Goal: Transaction & Acquisition: Purchase product/service

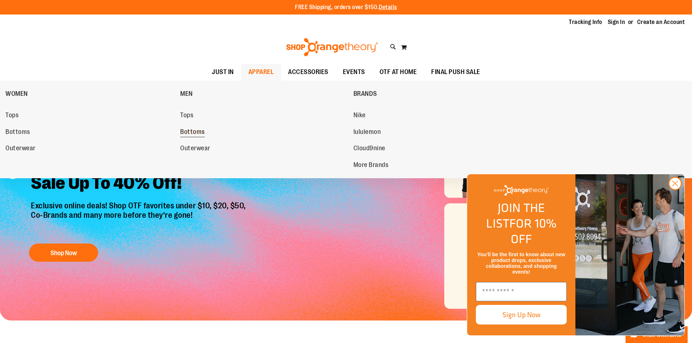
click at [186, 132] on span "Bottoms" at bounding box center [192, 132] width 25 height 9
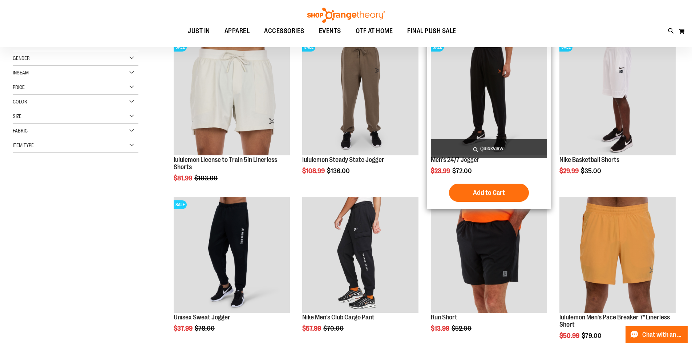
scroll to position [72, 0]
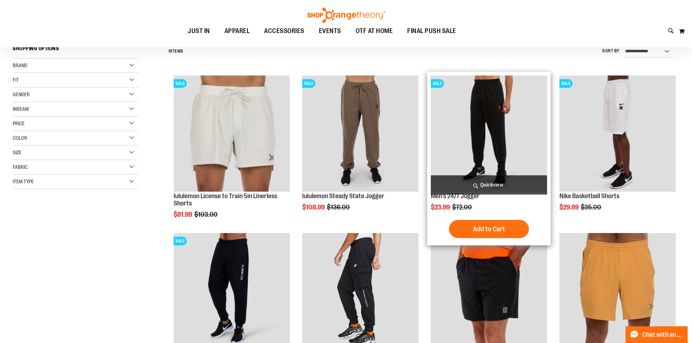
click at [490, 115] on img "product" at bounding box center [489, 134] width 116 height 116
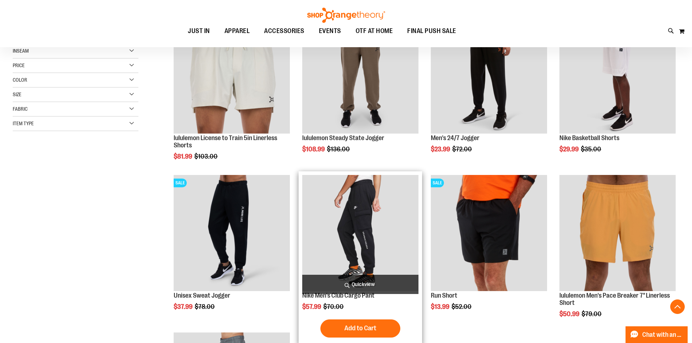
scroll to position [145, 0]
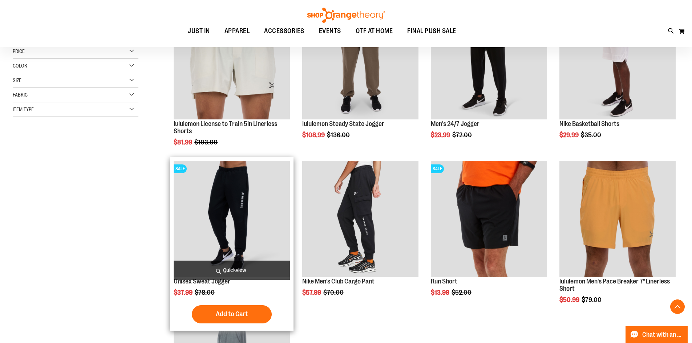
click at [243, 198] on img "product" at bounding box center [232, 219] width 116 height 116
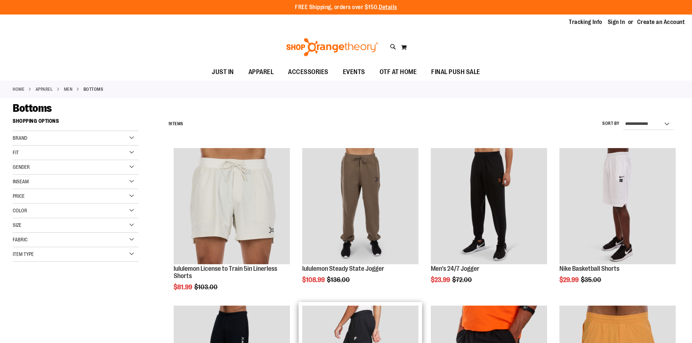
scroll to position [145, 0]
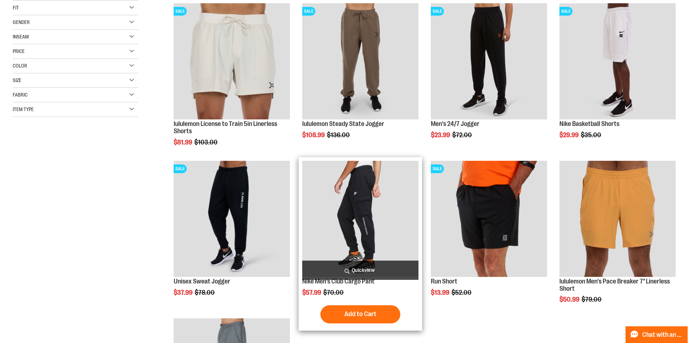
click at [360, 190] on img "product" at bounding box center [360, 219] width 116 height 116
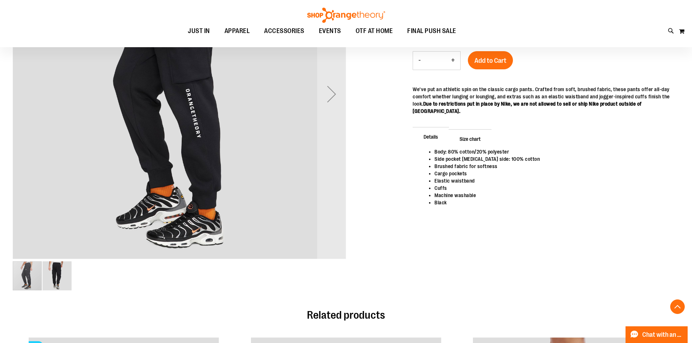
scroll to position [181, 0]
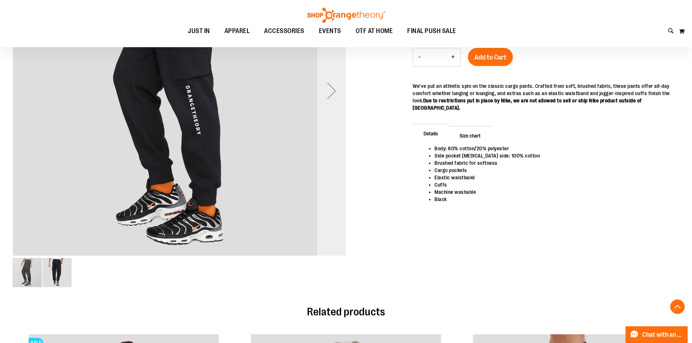
click at [333, 92] on div "Next" at bounding box center [331, 90] width 29 height 29
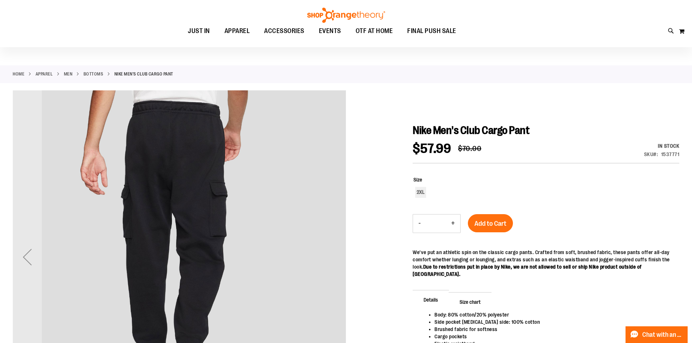
scroll to position [0, 0]
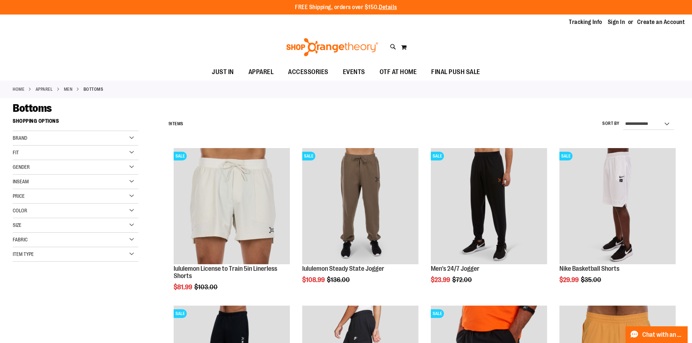
click at [183, 41] on div "Toggle Nav Search Popular Suggestions Advanced Search" at bounding box center [346, 47] width 692 height 33
click at [217, 42] on div "Toggle Nav Search Popular Suggestions Advanced Search" at bounding box center [346, 47] width 692 height 33
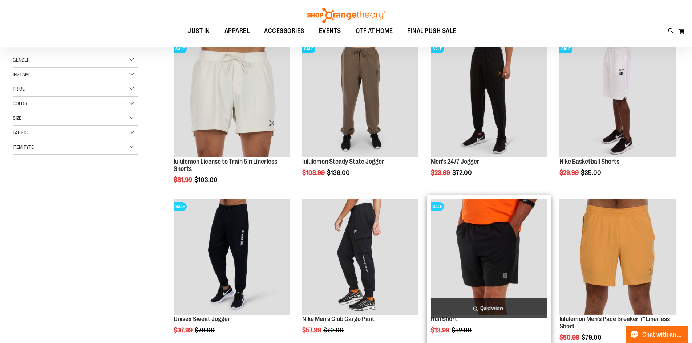
scroll to position [145, 0]
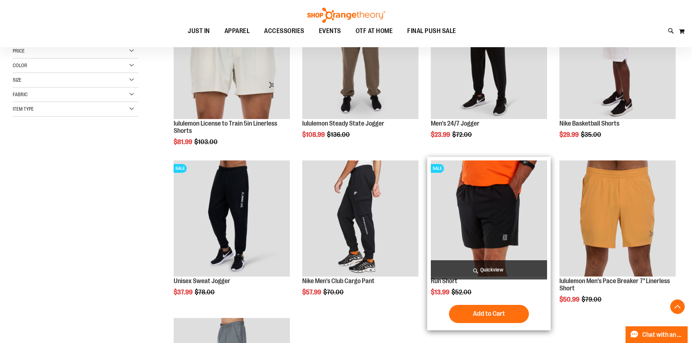
click at [493, 220] on img "product" at bounding box center [489, 219] width 116 height 116
